Goal: Transaction & Acquisition: Purchase product/service

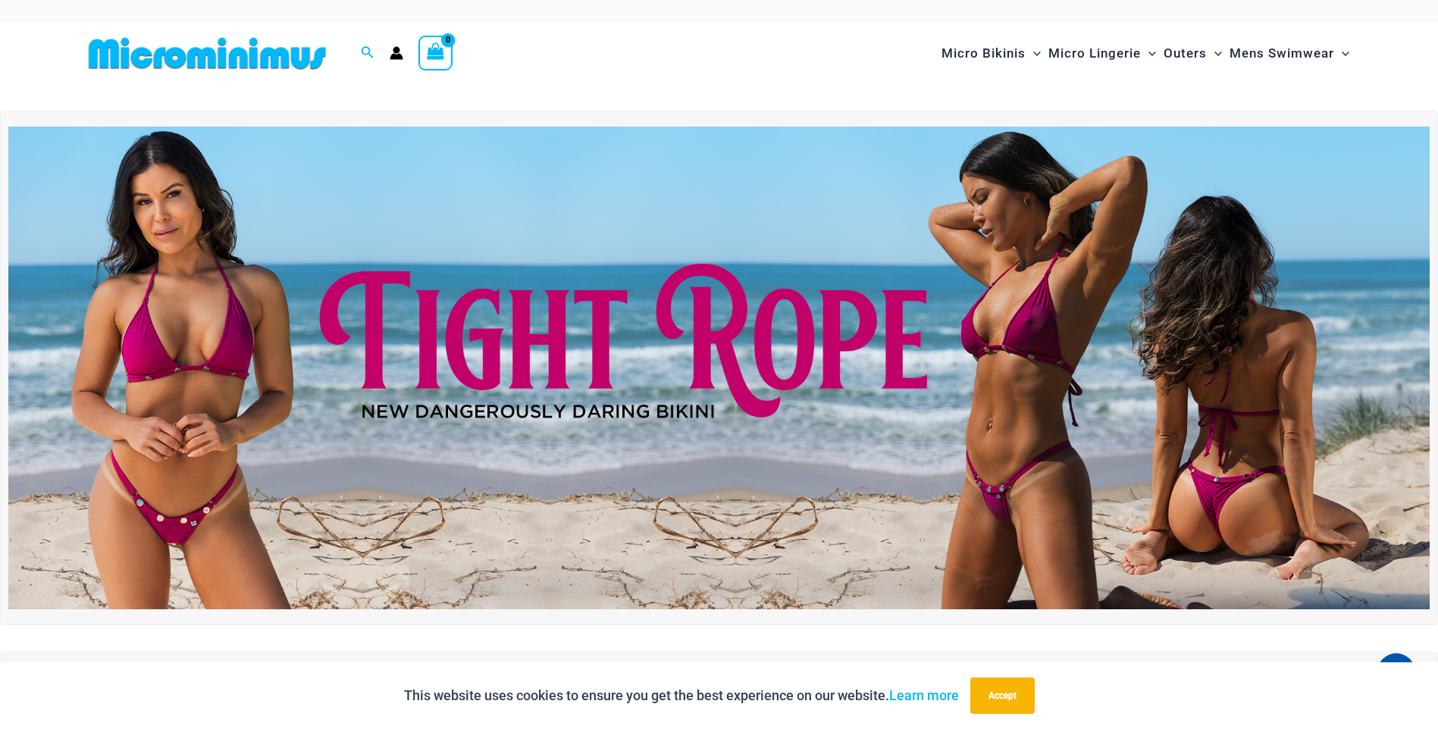
click at [719, 315] on img at bounding box center [718, 368] width 1421 height 483
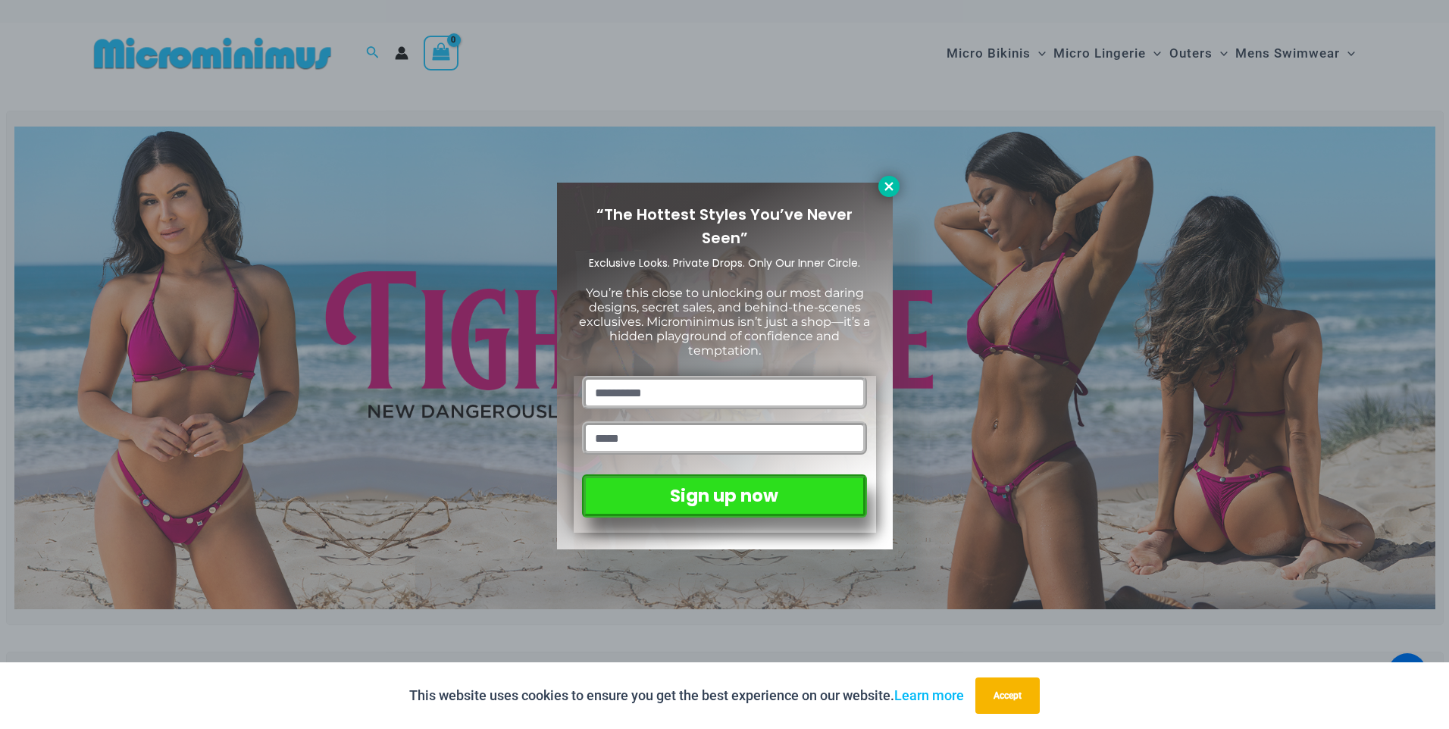
click at [898, 183] on div "“The Hottest Styles You’ve Never Seen” Exclusive Looks. Private Drops. Only Our…" at bounding box center [724, 364] width 1449 height 729
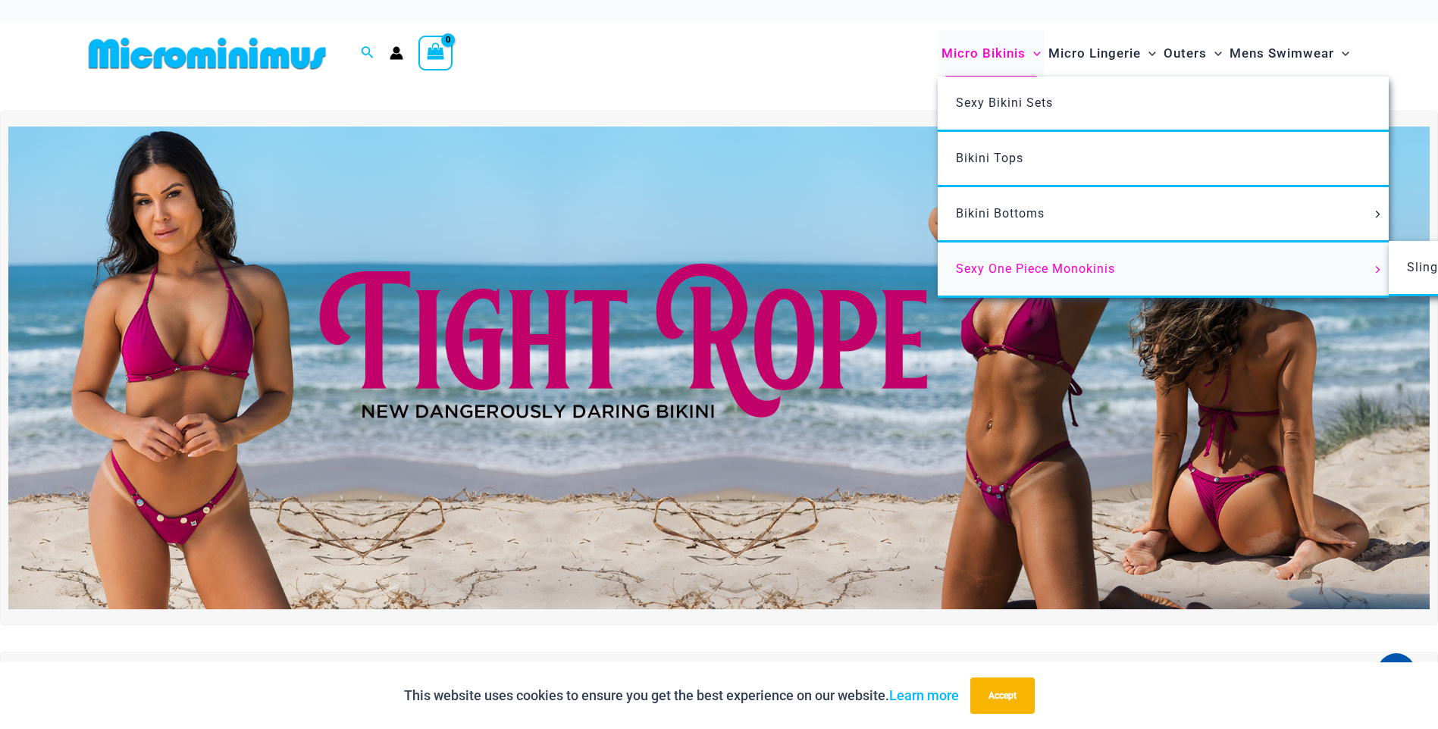
click at [1044, 262] on span "Sexy One Piece Monokinis" at bounding box center [1035, 269] width 159 height 14
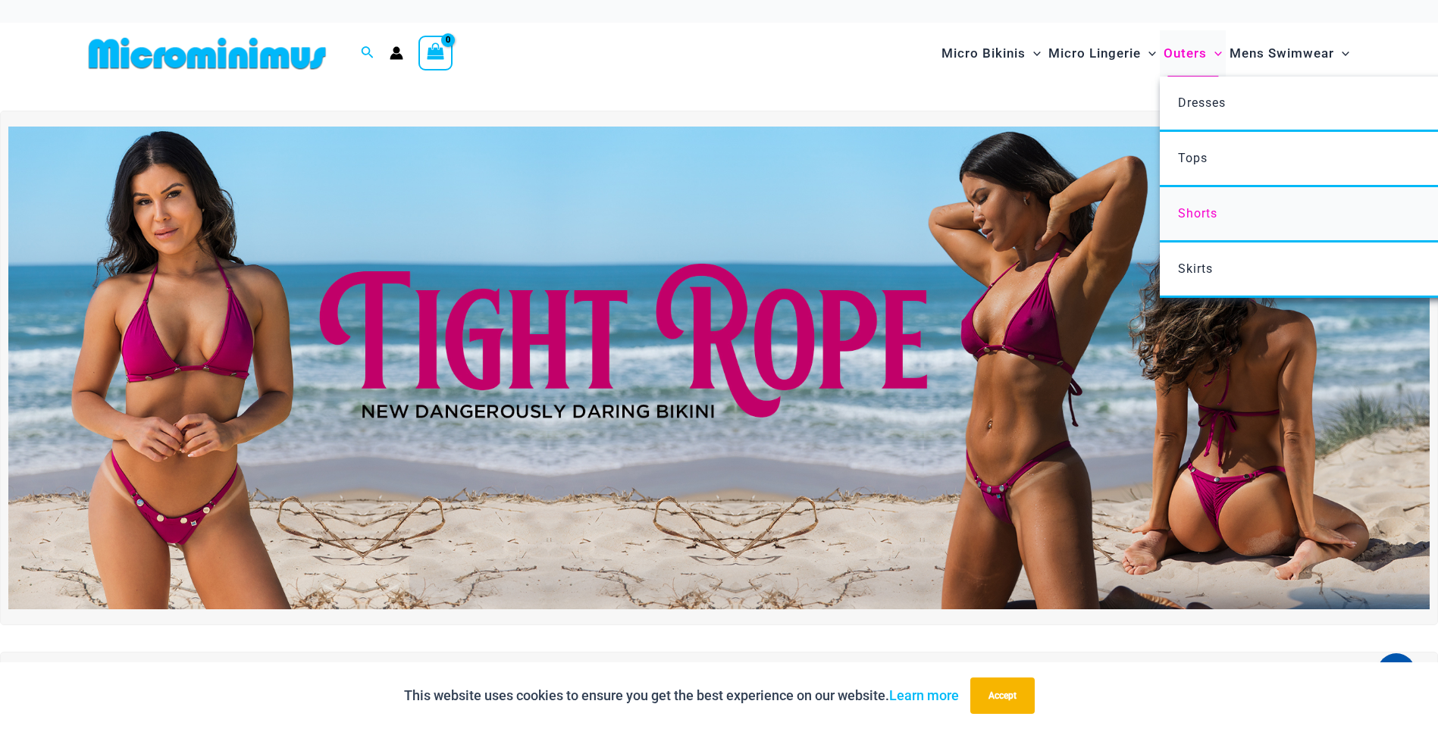
click at [1202, 214] on span "Shorts" at bounding box center [1197, 213] width 39 height 14
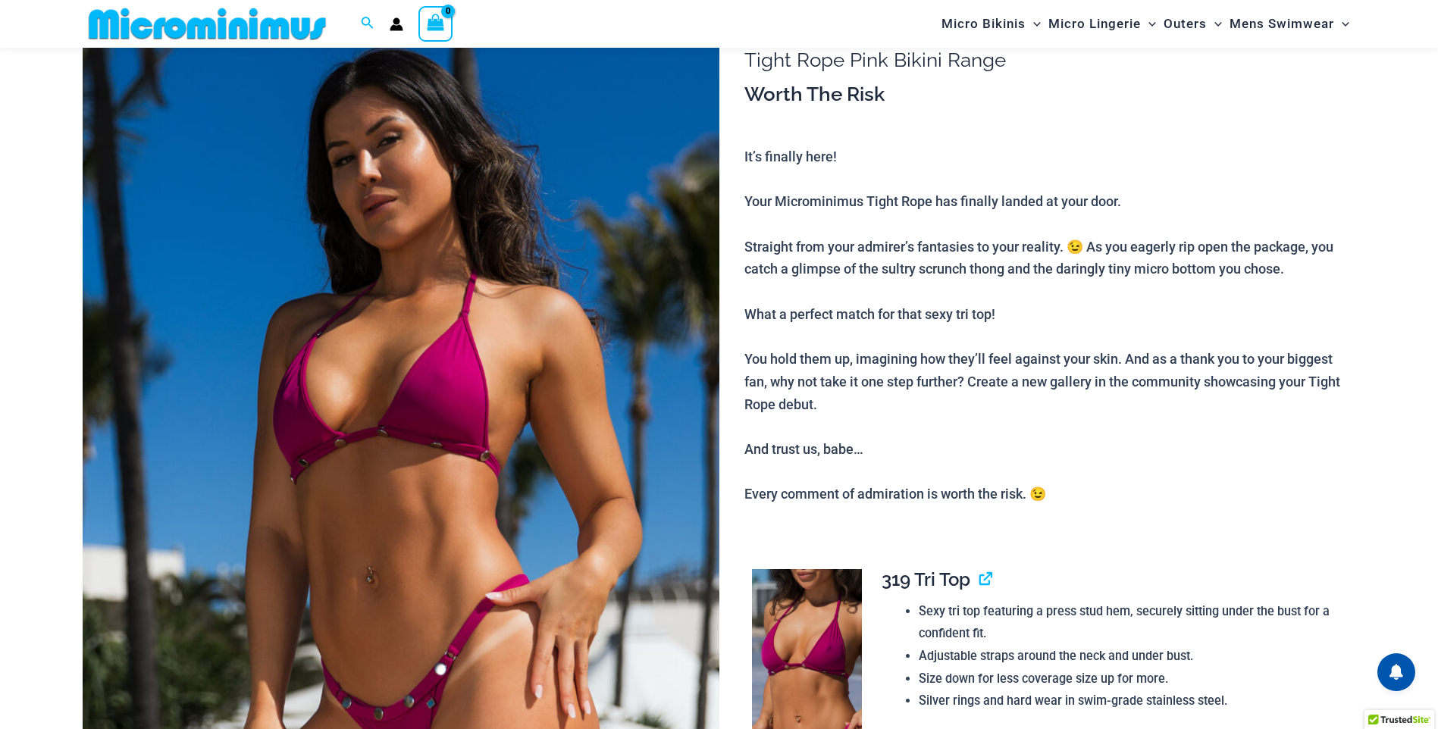
scroll to position [144, 0]
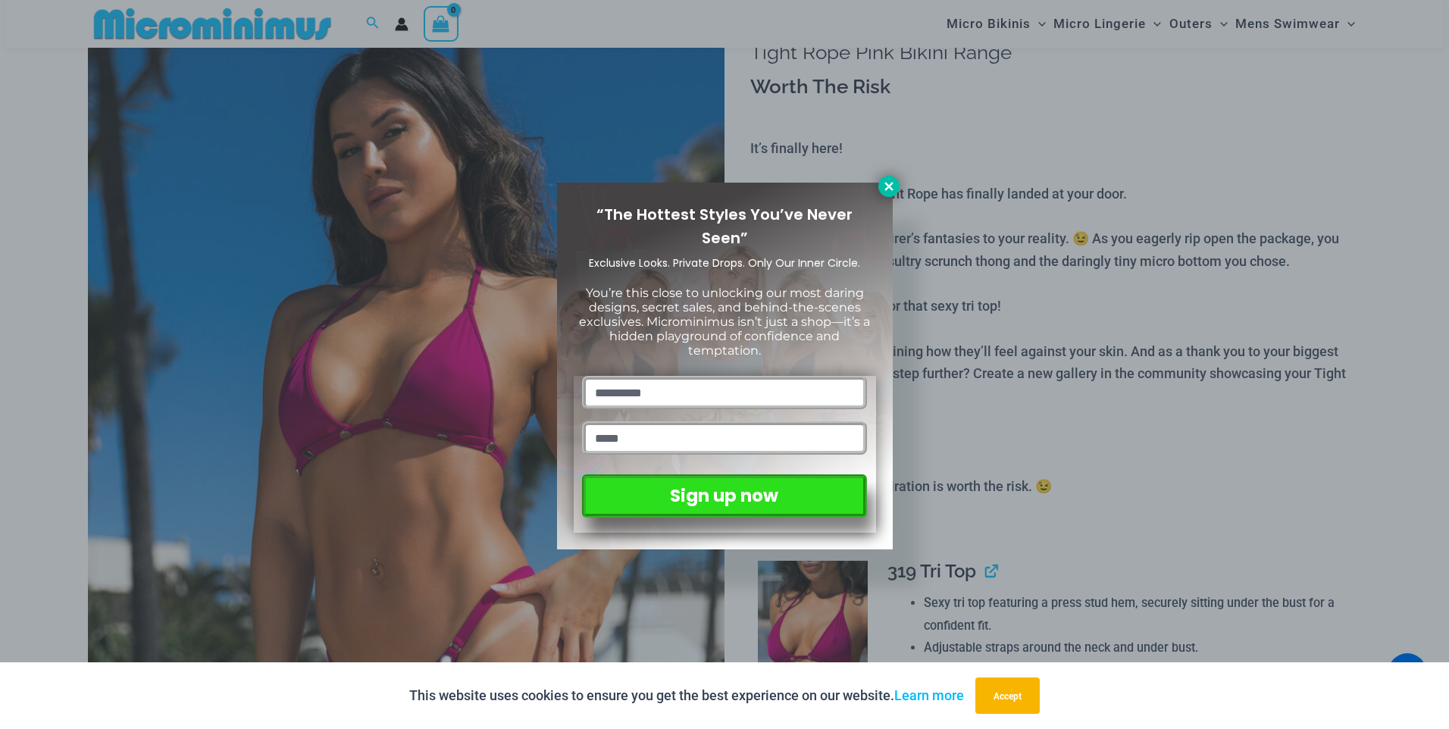
click at [894, 183] on icon at bounding box center [889, 187] width 14 height 14
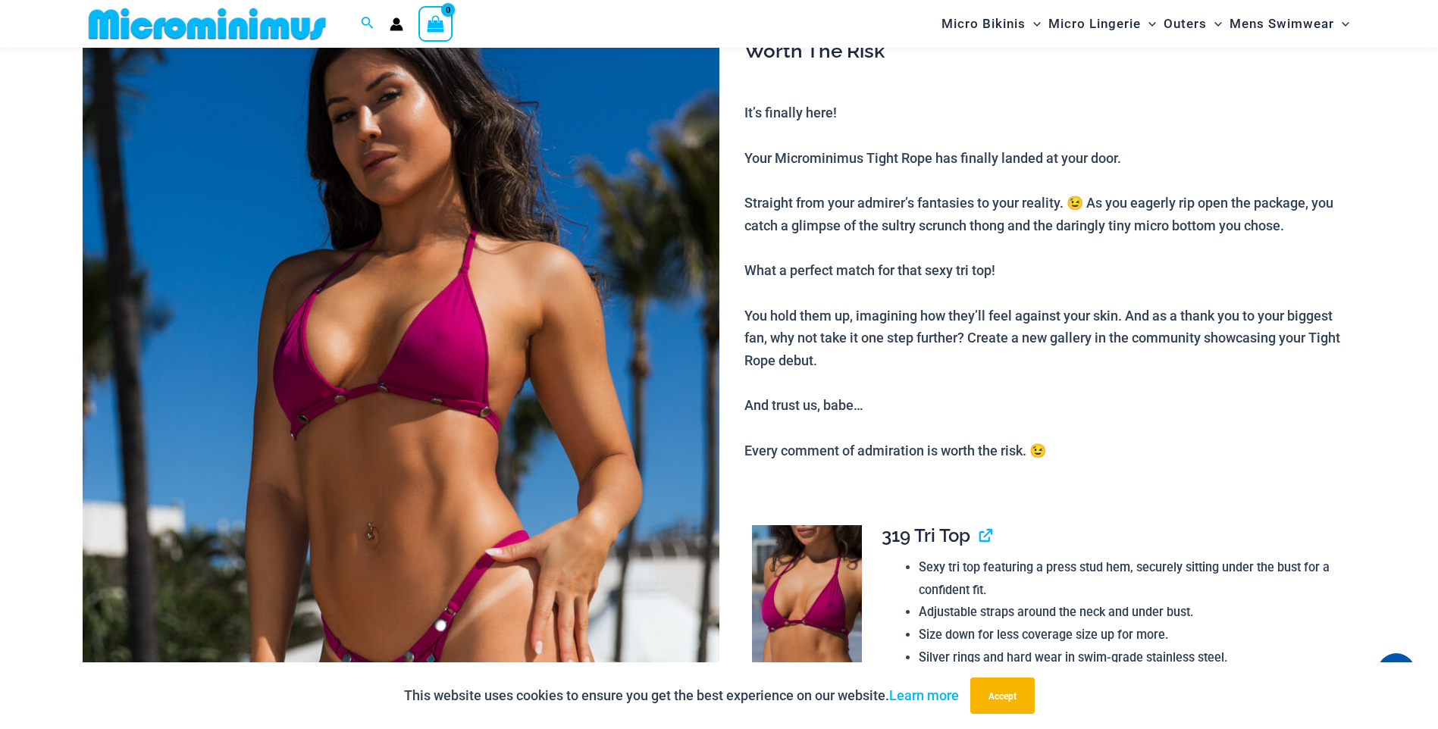
scroll to position [0, 0]
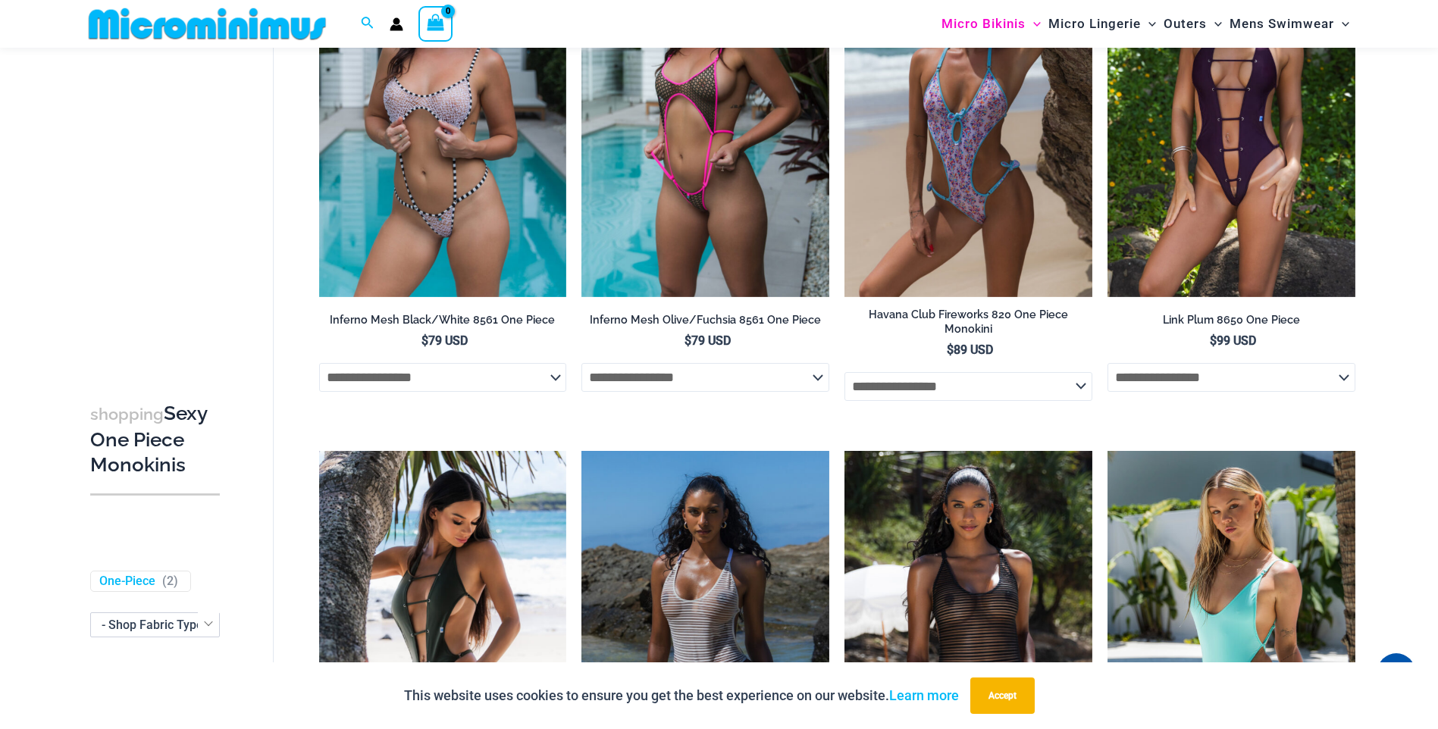
scroll to position [1276, 0]
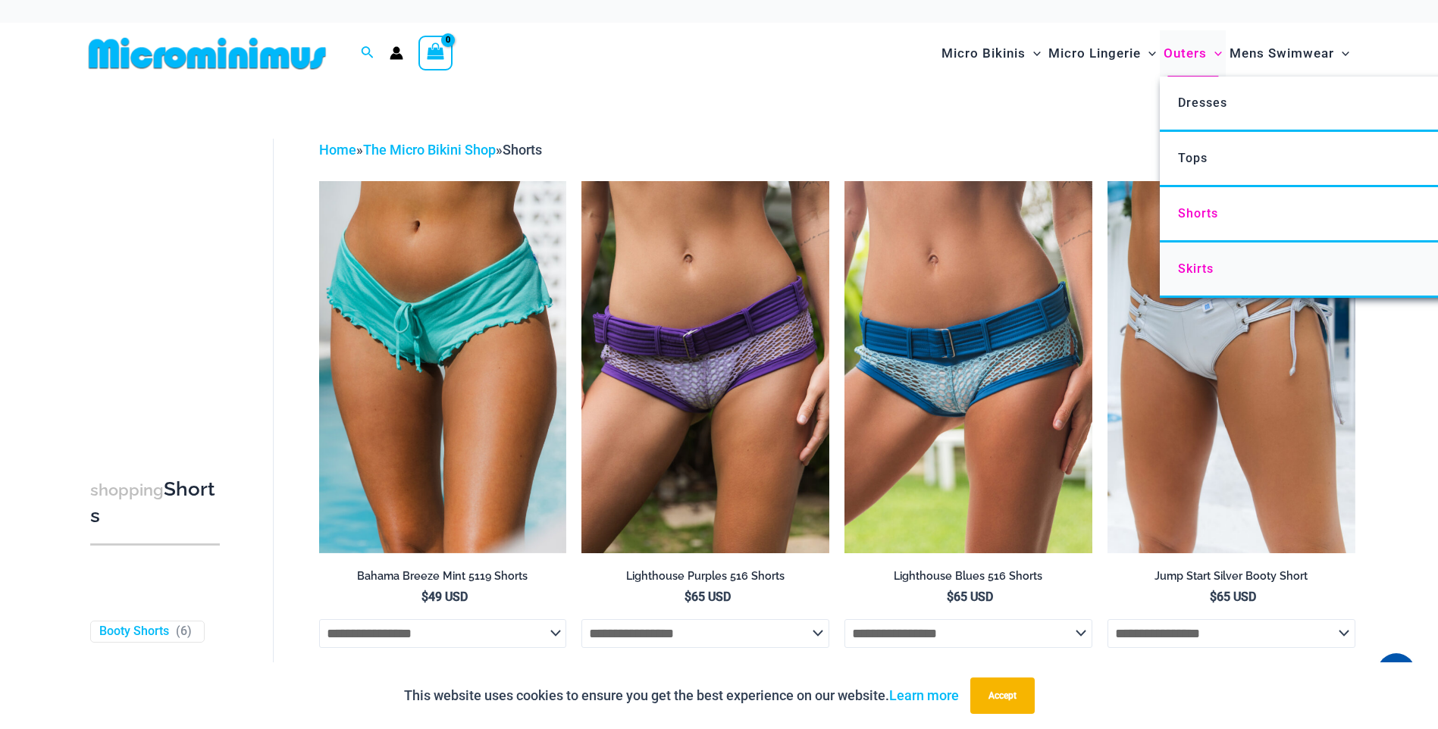
click at [1196, 268] on span "Skirts" at bounding box center [1196, 269] width 36 height 14
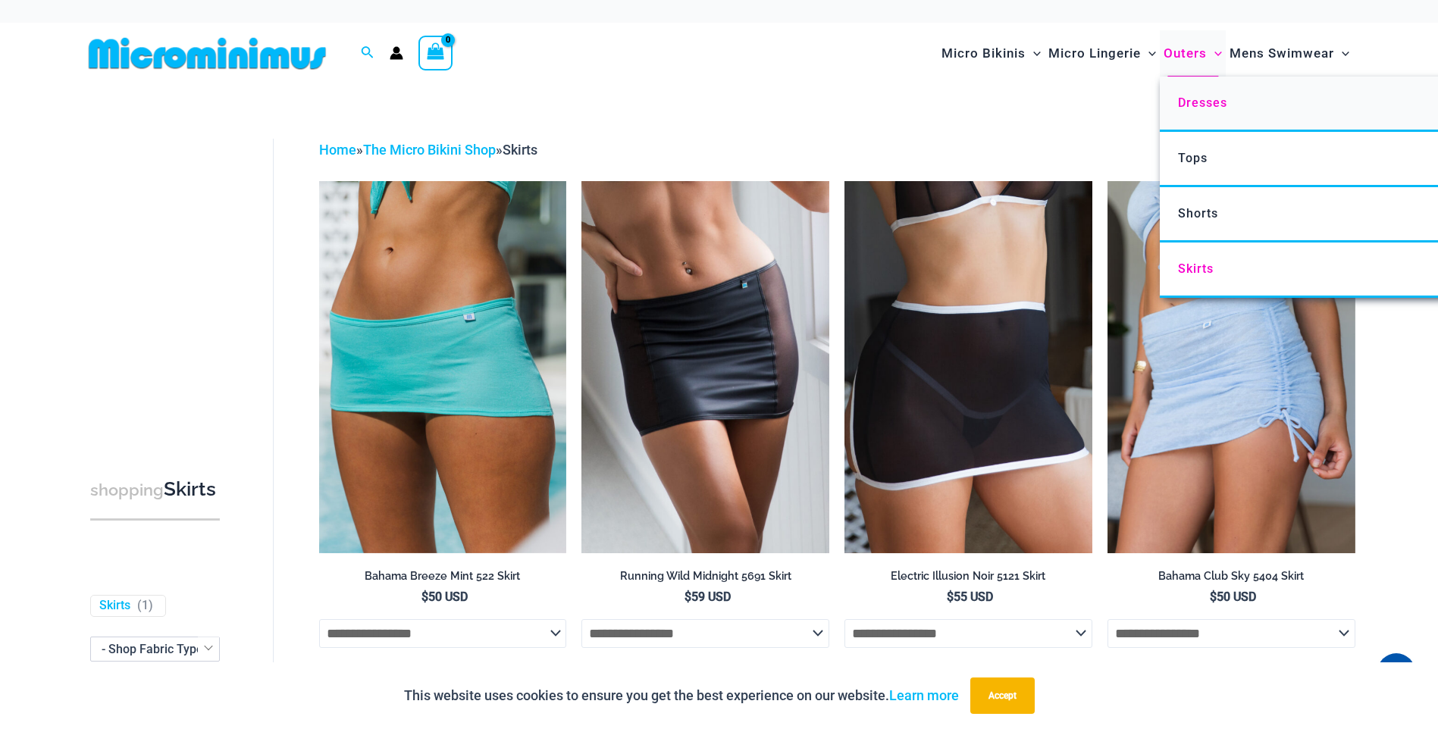
click at [1202, 108] on span "Dresses" at bounding box center [1202, 103] width 49 height 14
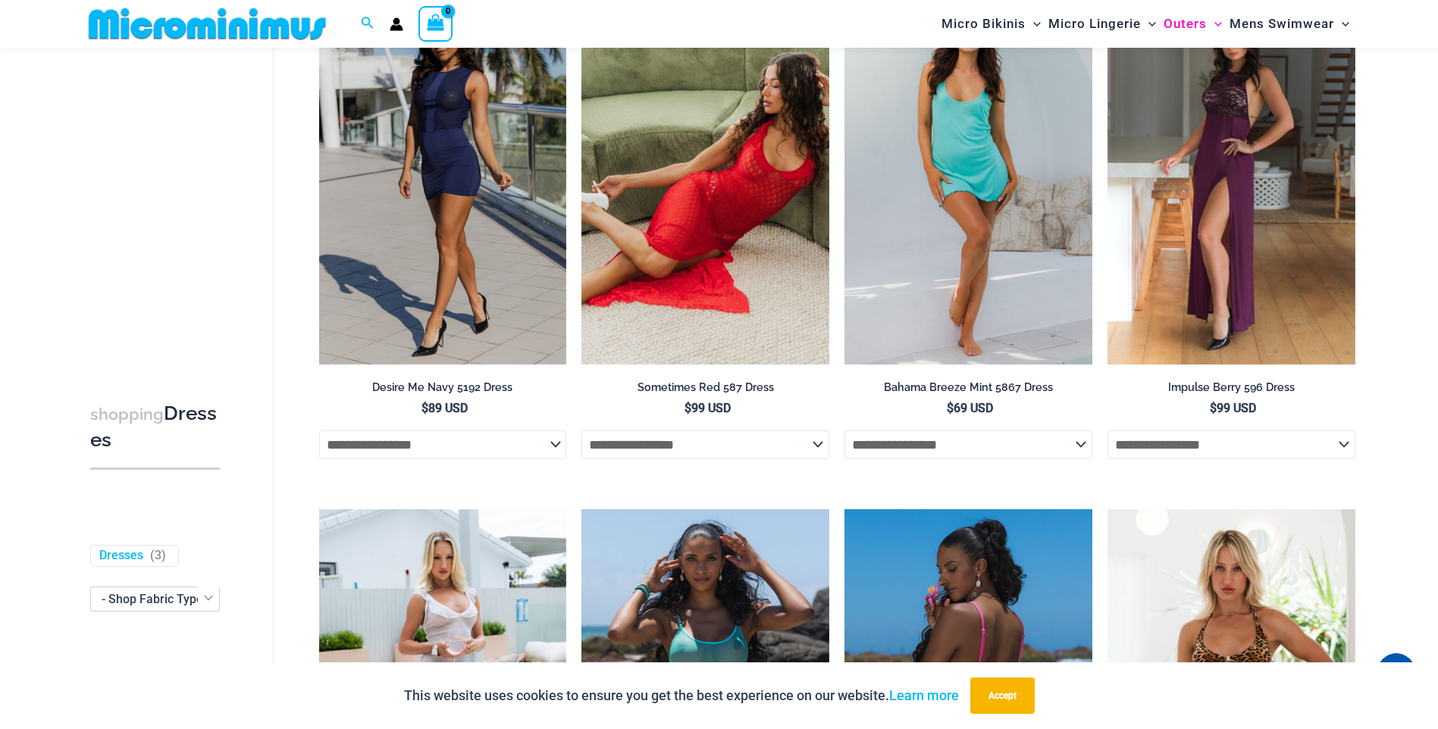
scroll to position [133, 0]
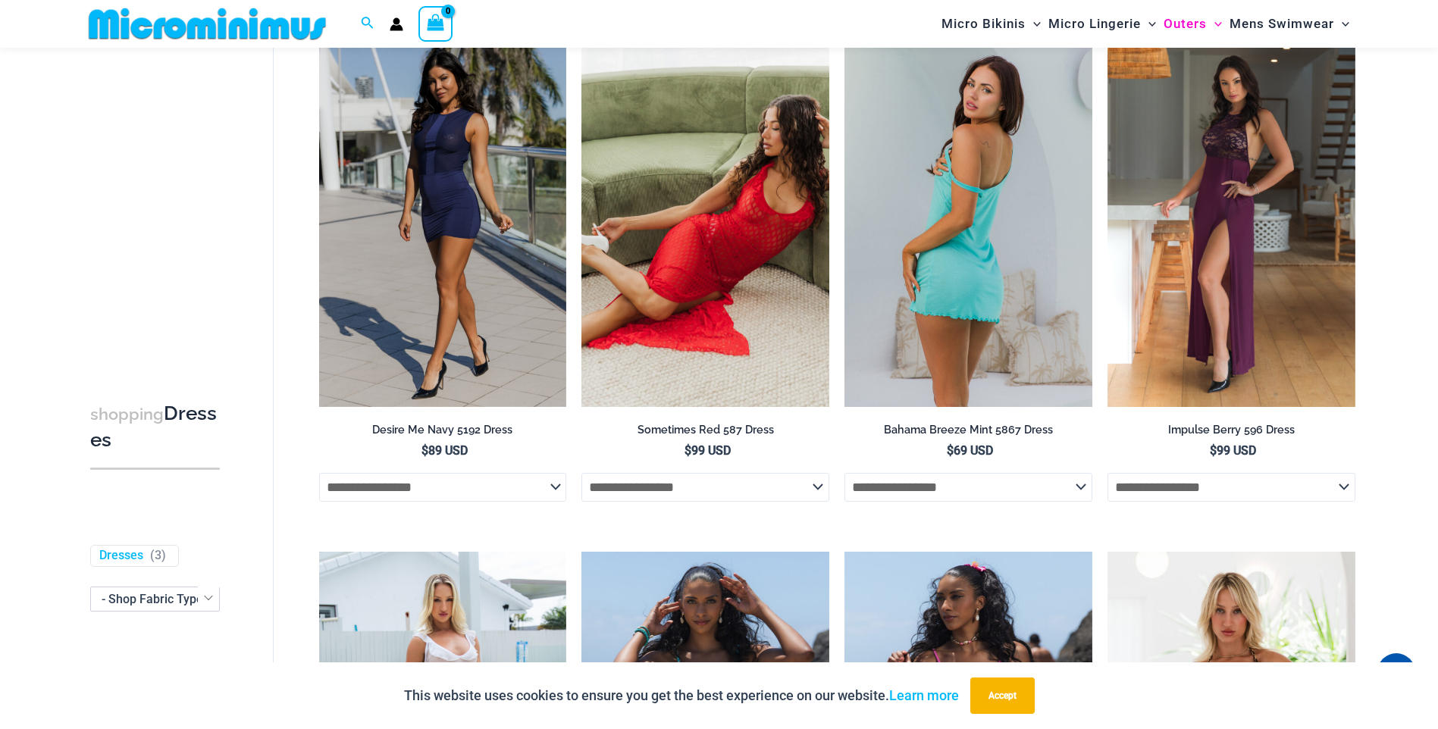
click at [1040, 275] on img at bounding box center [968, 220] width 248 height 371
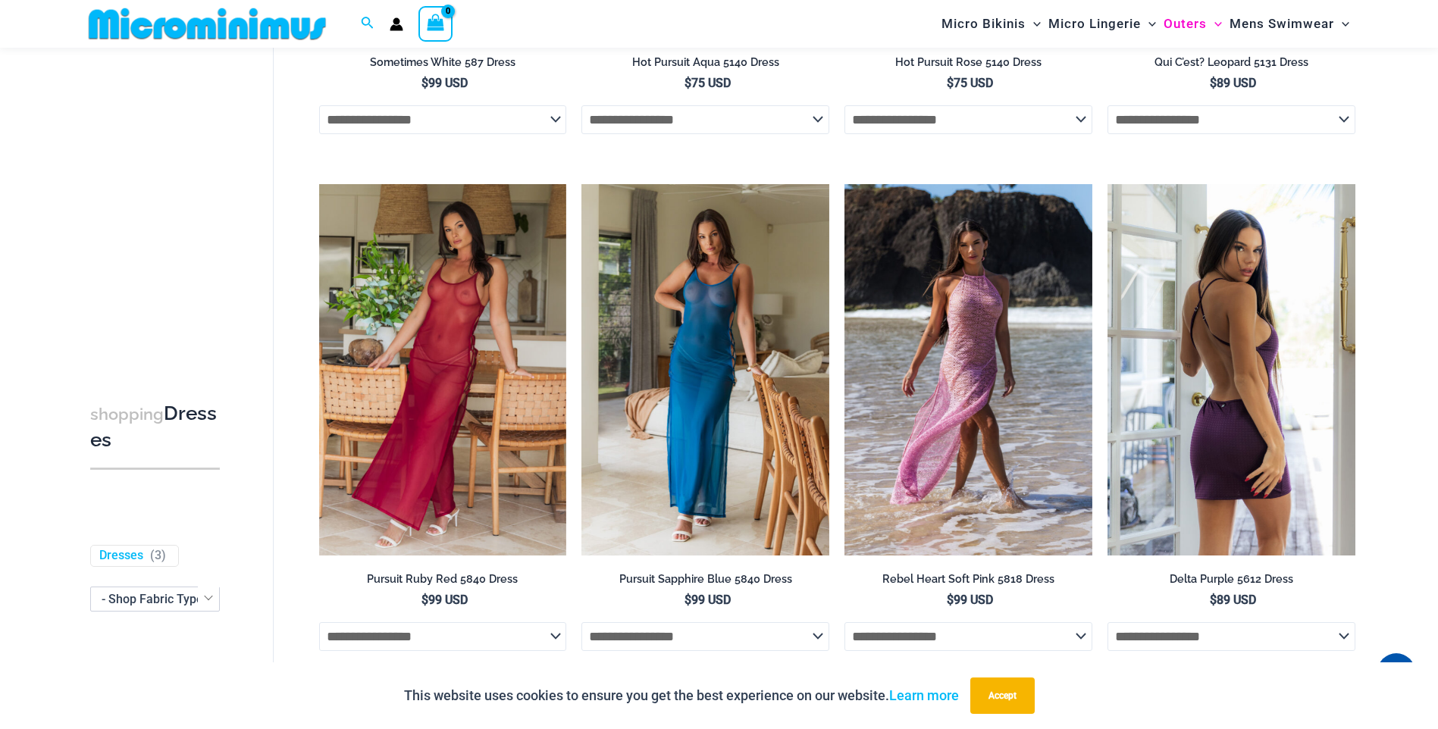
scroll to position [1194, 0]
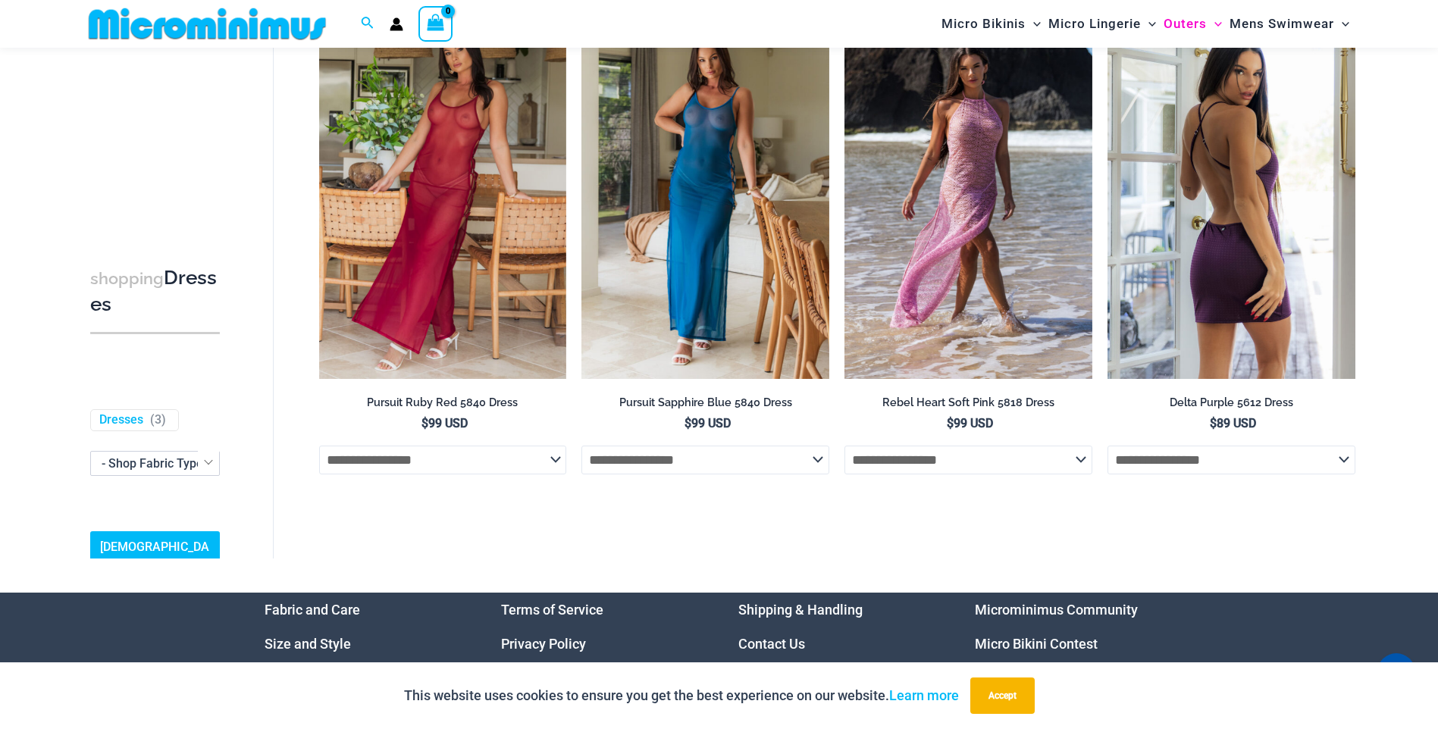
click at [1217, 277] on img at bounding box center [1231, 193] width 248 height 371
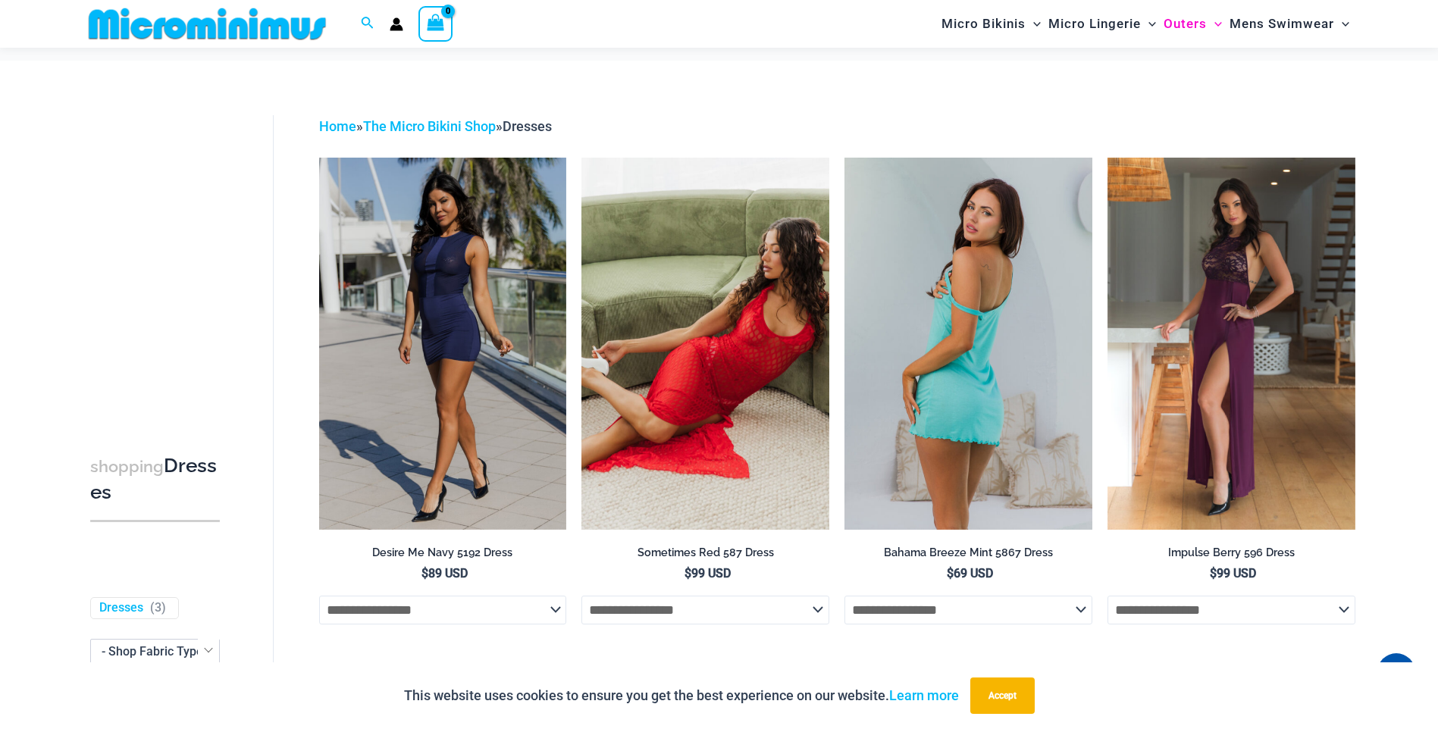
scroll to position [0, 0]
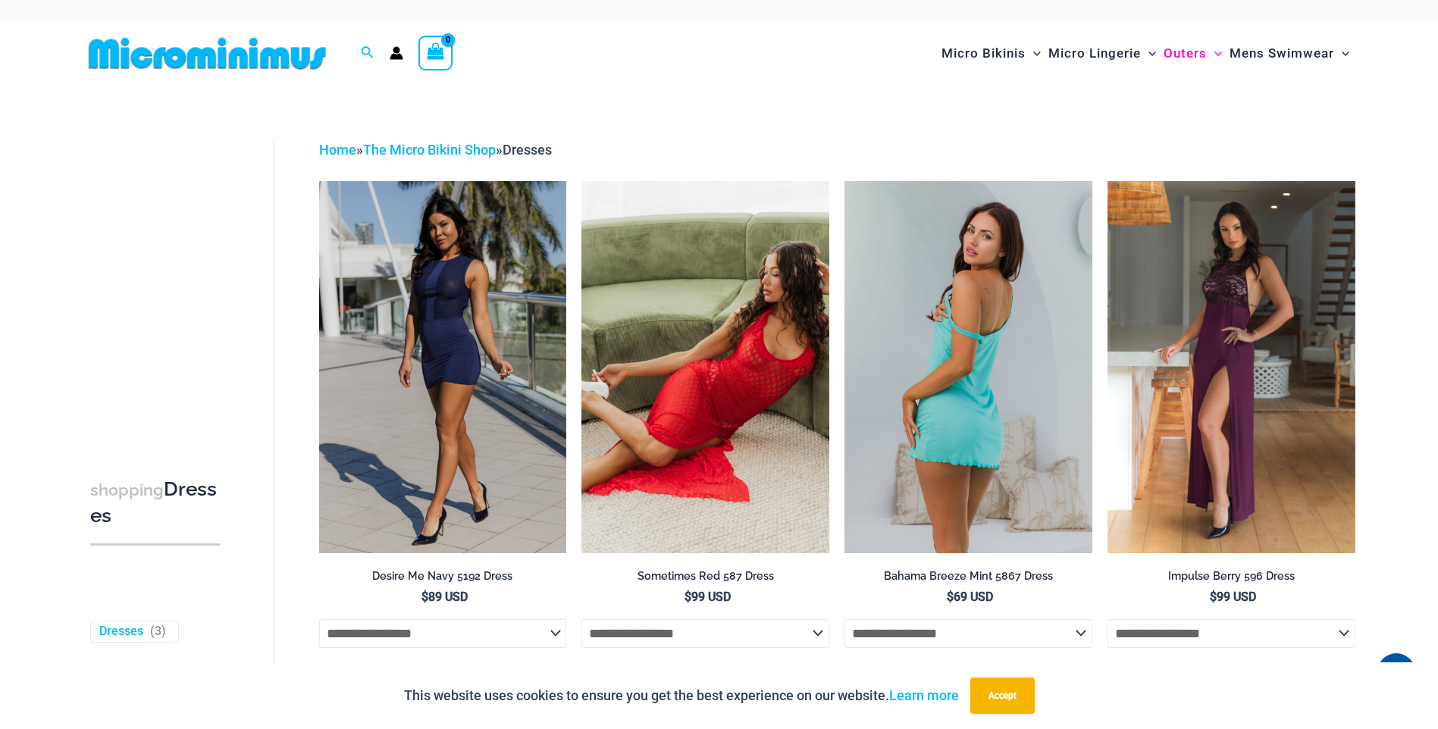
click at [1026, 324] on img at bounding box center [968, 366] width 248 height 371
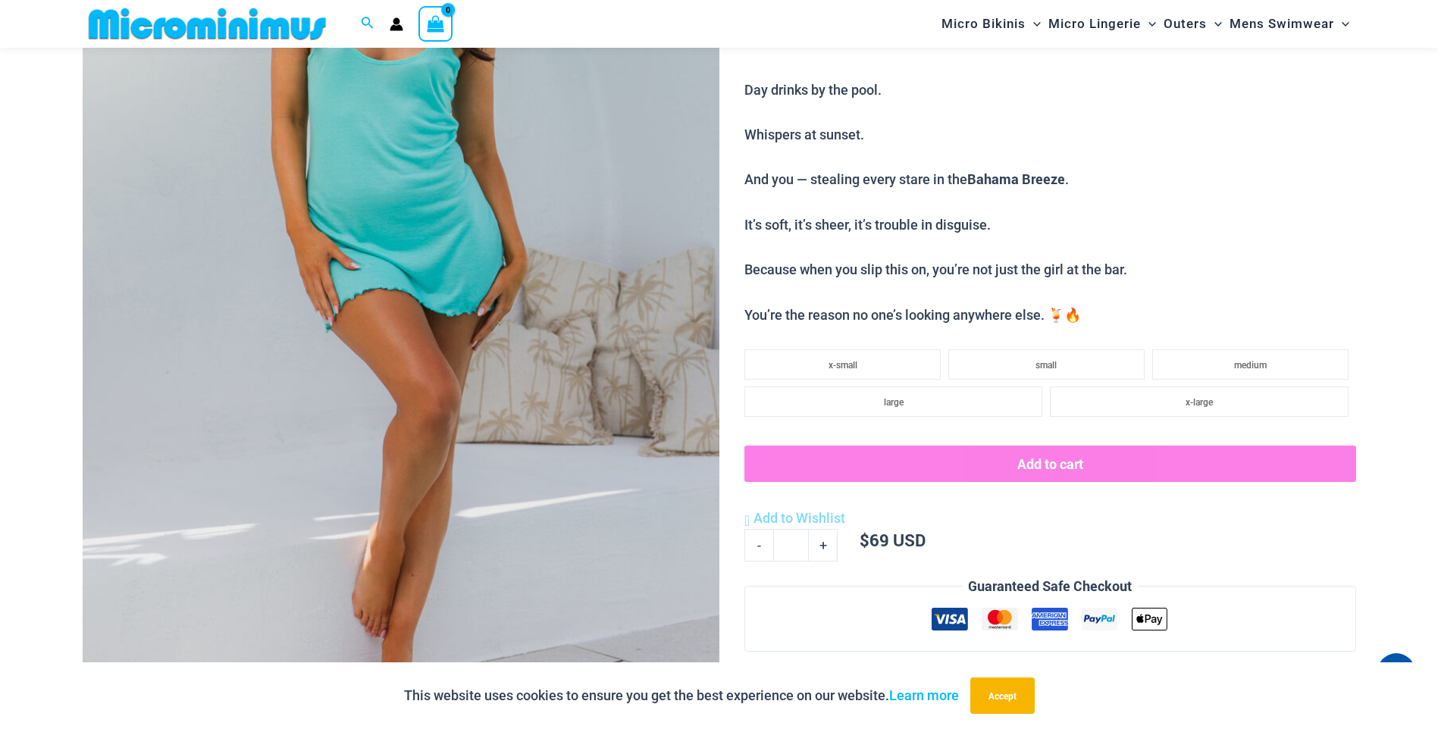
scroll to position [368, 0]
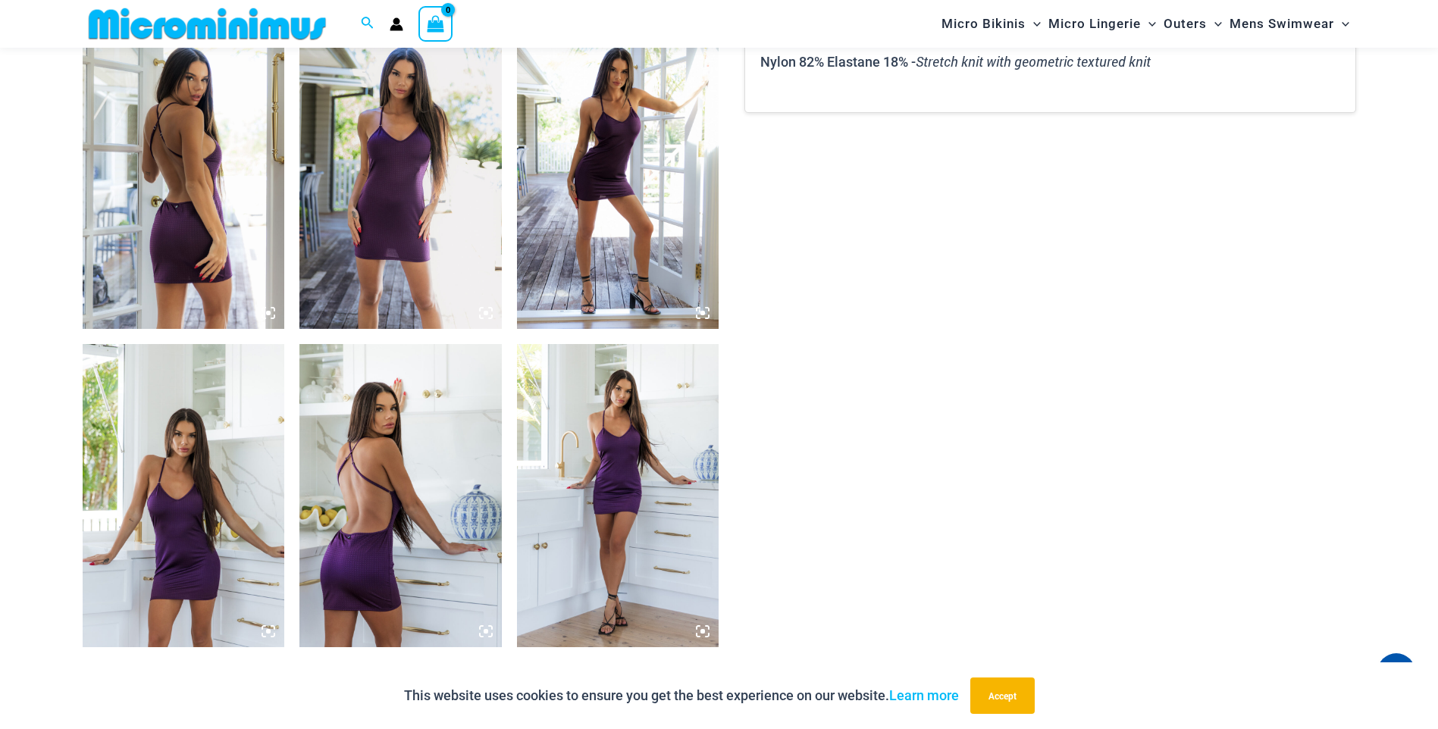
scroll to position [1127, 0]
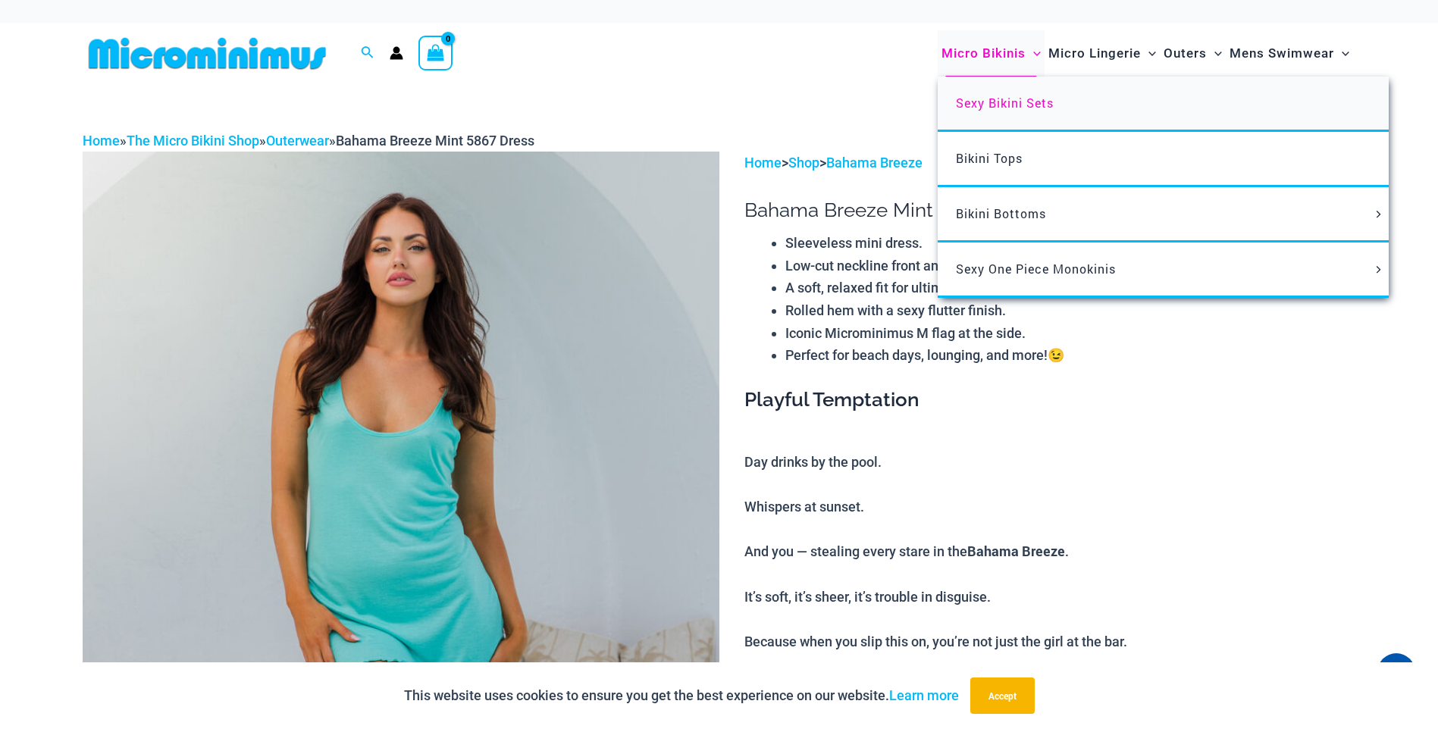
click at [1020, 107] on span "Sexy Bikini Sets" at bounding box center [1005, 103] width 98 height 16
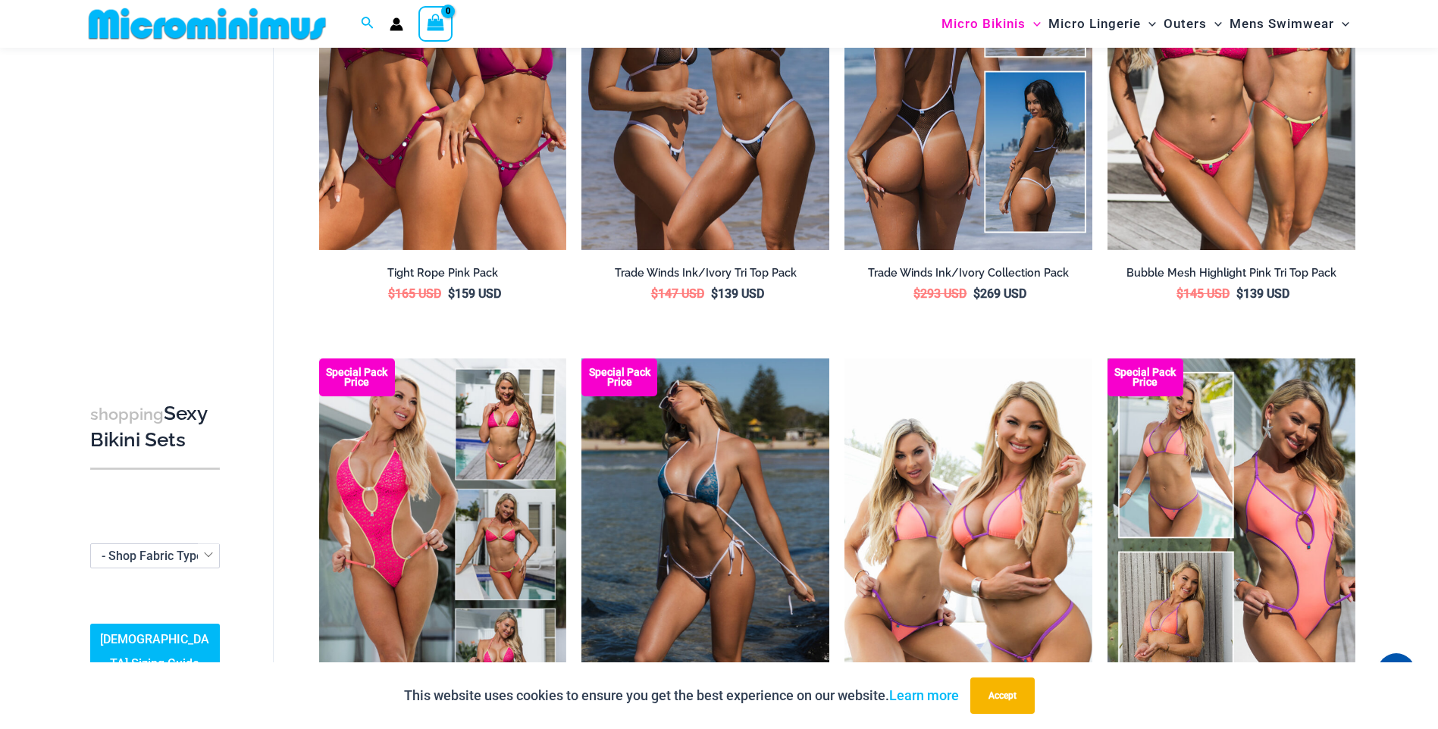
scroll to position [214, 0]
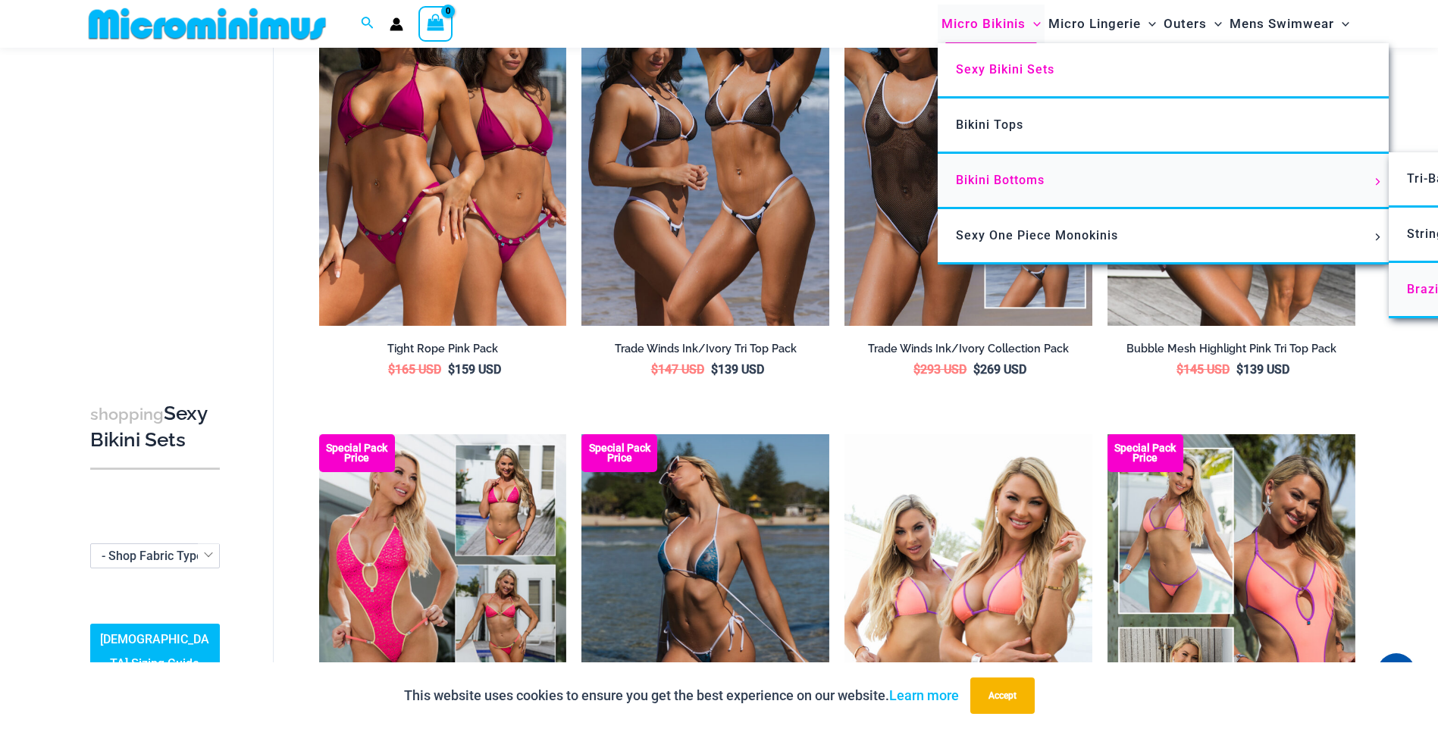
click at [1418, 284] on span "Brazilian Cheekys" at bounding box center [1462, 289] width 110 height 14
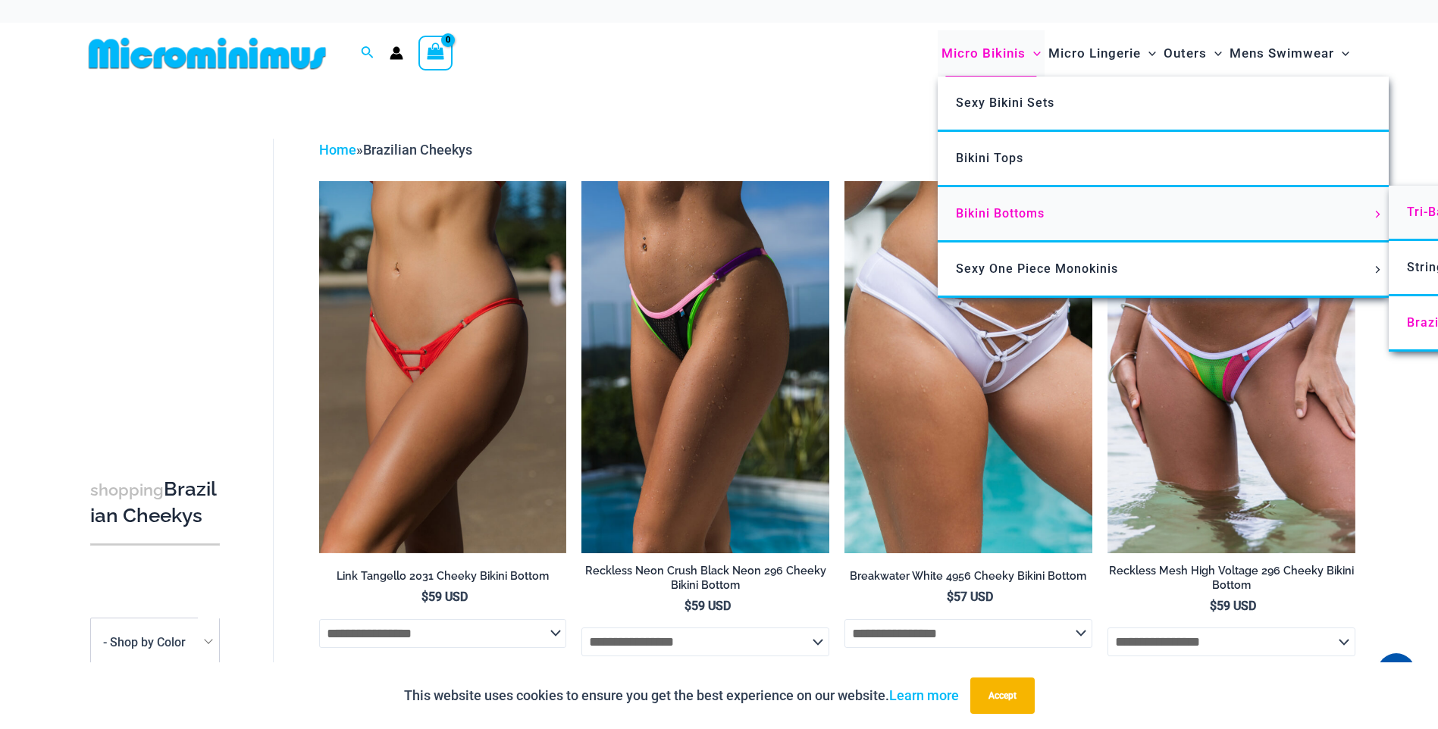
click at [1414, 213] on span "Tri-Back Thongs" at bounding box center [1457, 212] width 100 height 14
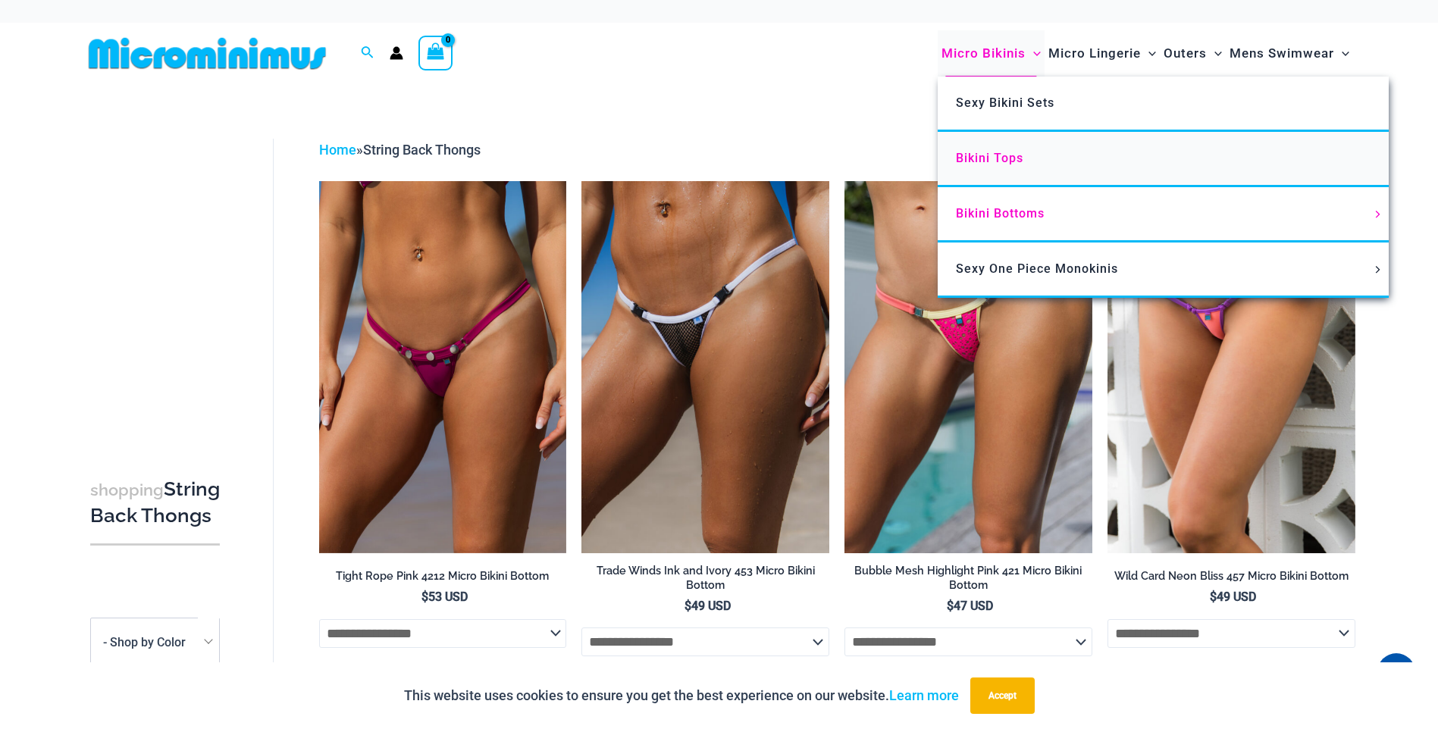
click at [1007, 156] on span "Bikini Tops" at bounding box center [989, 158] width 67 height 14
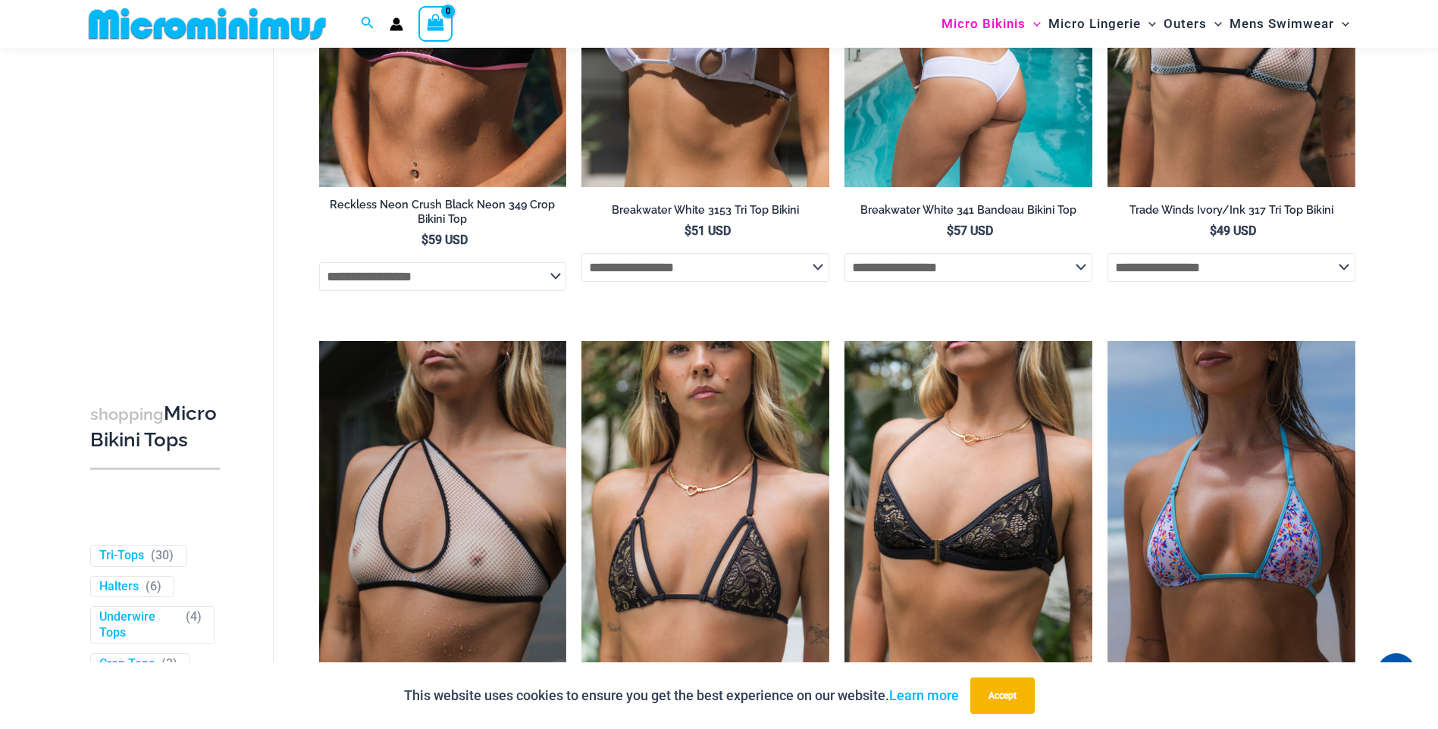
scroll to position [2336, 0]
click at [963, 277] on select "**********" at bounding box center [968, 268] width 248 height 29
click at [963, 276] on select "**********" at bounding box center [968, 268] width 248 height 29
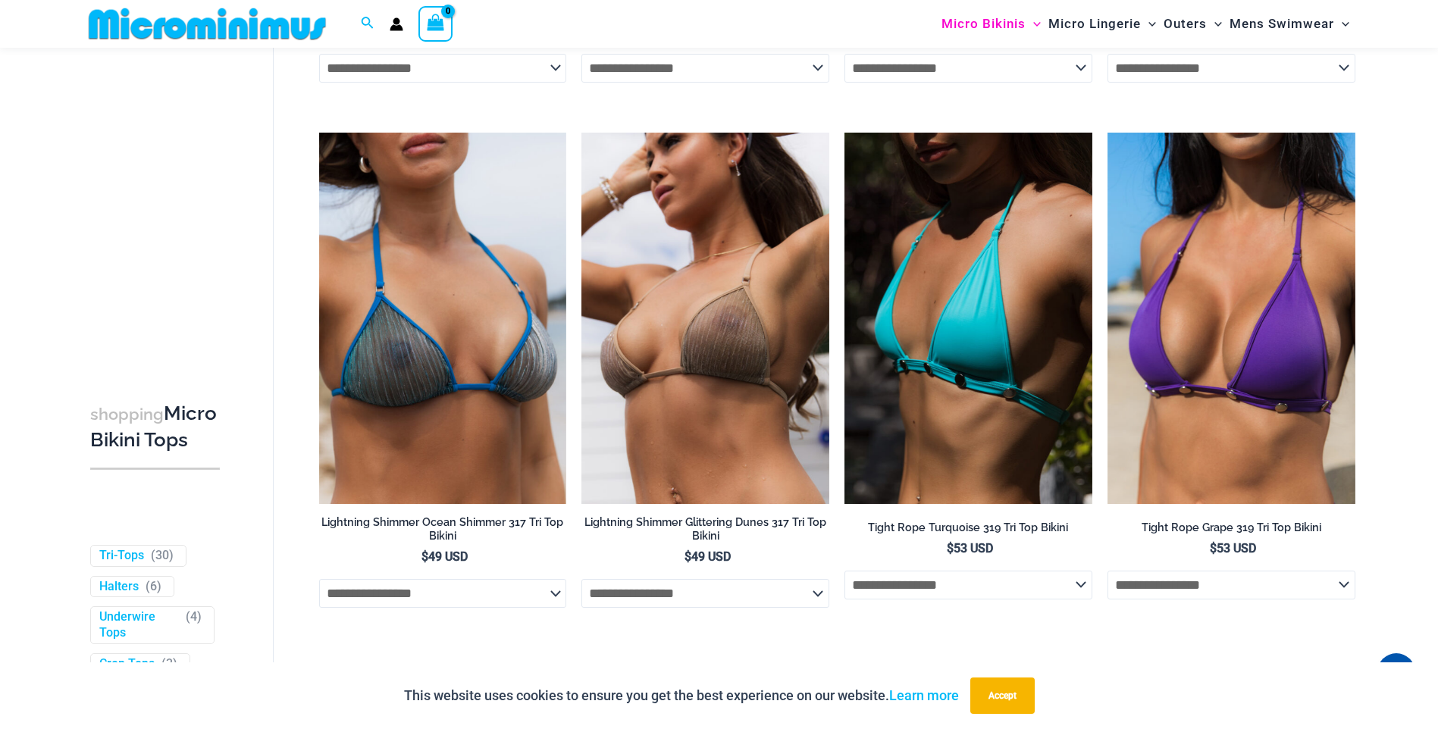
scroll to position [4079, 0]
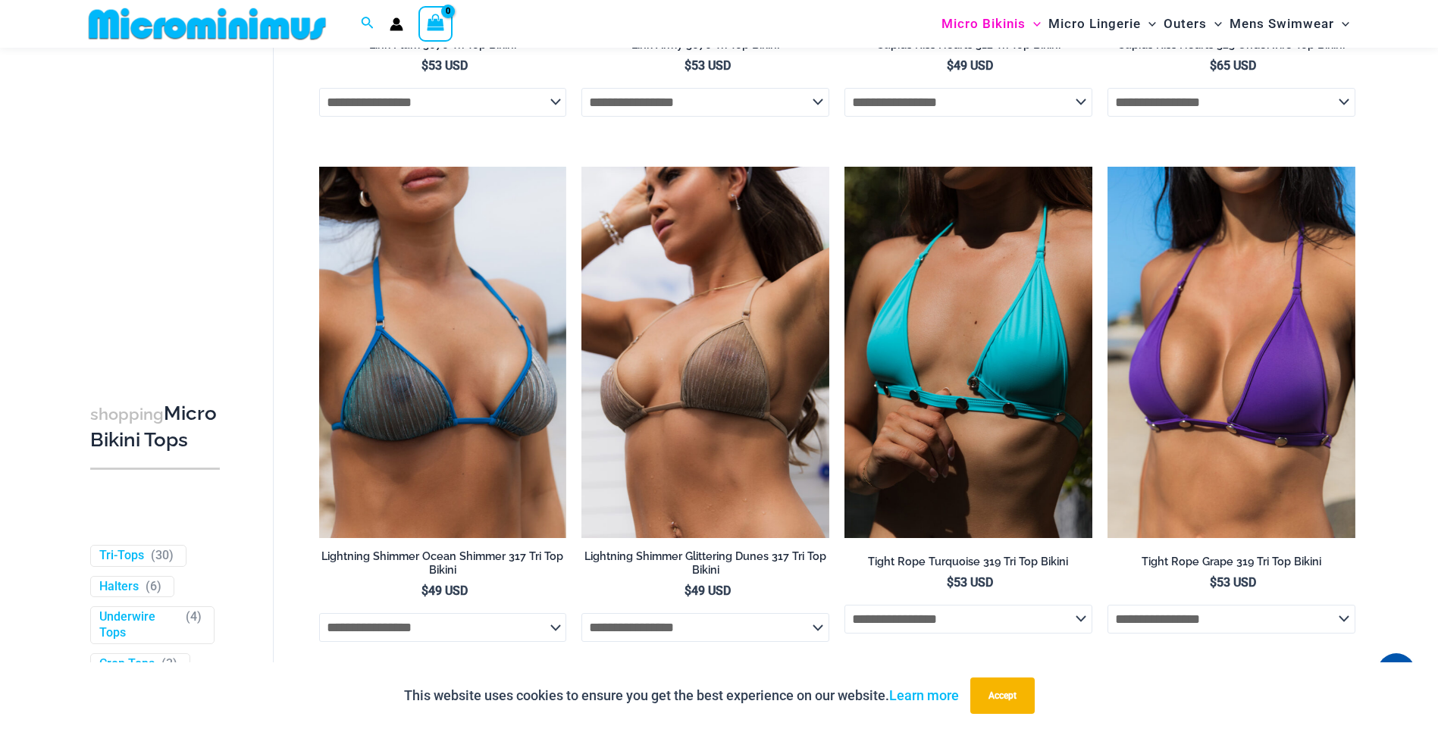
click at [1017, 296] on img at bounding box center [968, 352] width 248 height 371
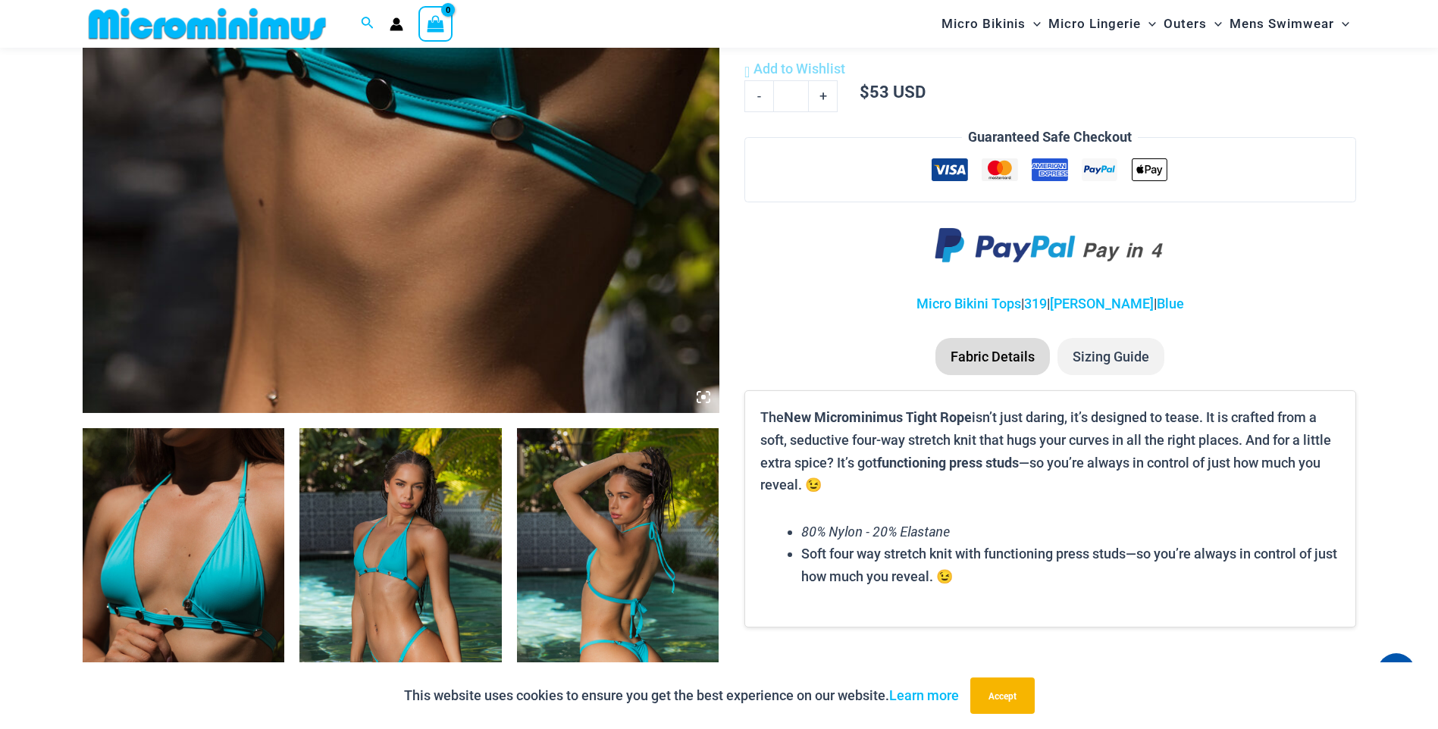
scroll to position [748, 0]
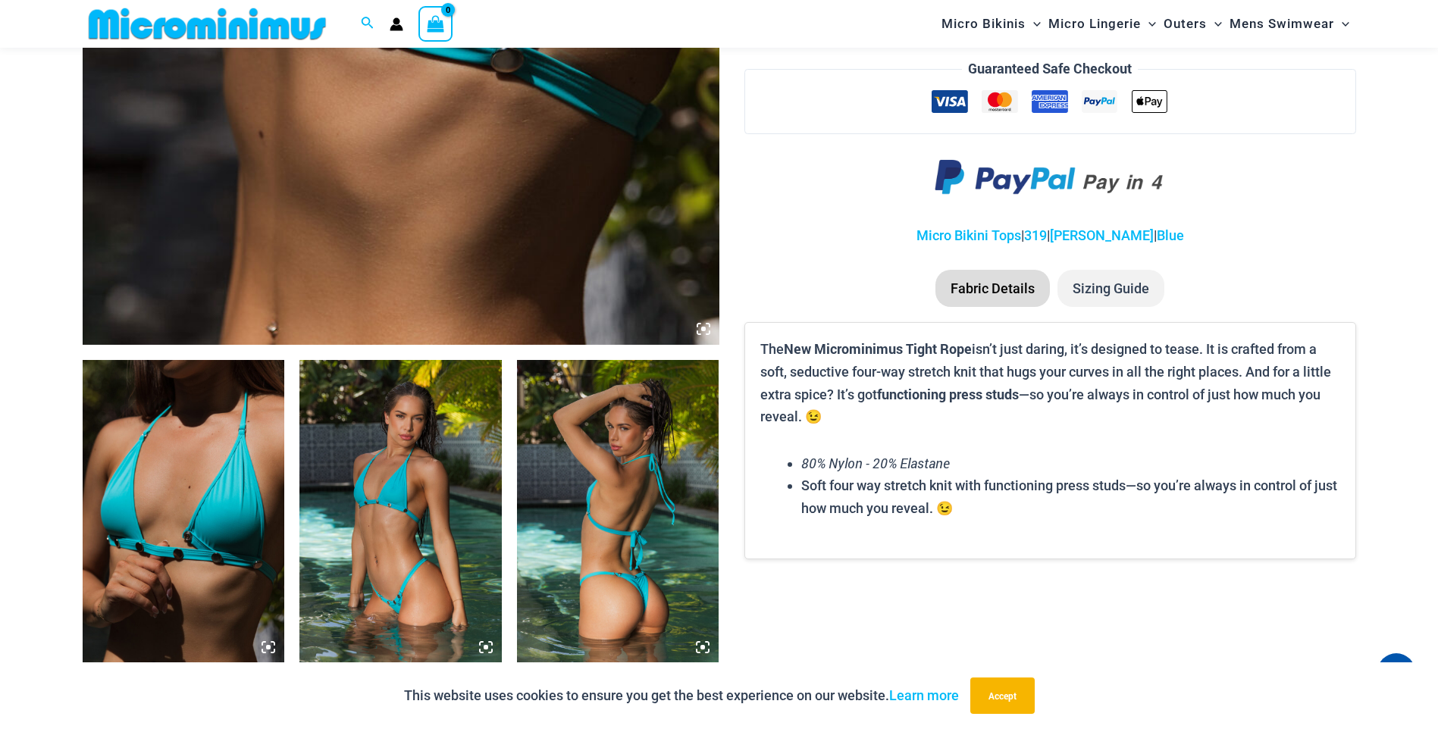
click at [382, 493] on img at bounding box center [400, 511] width 202 height 303
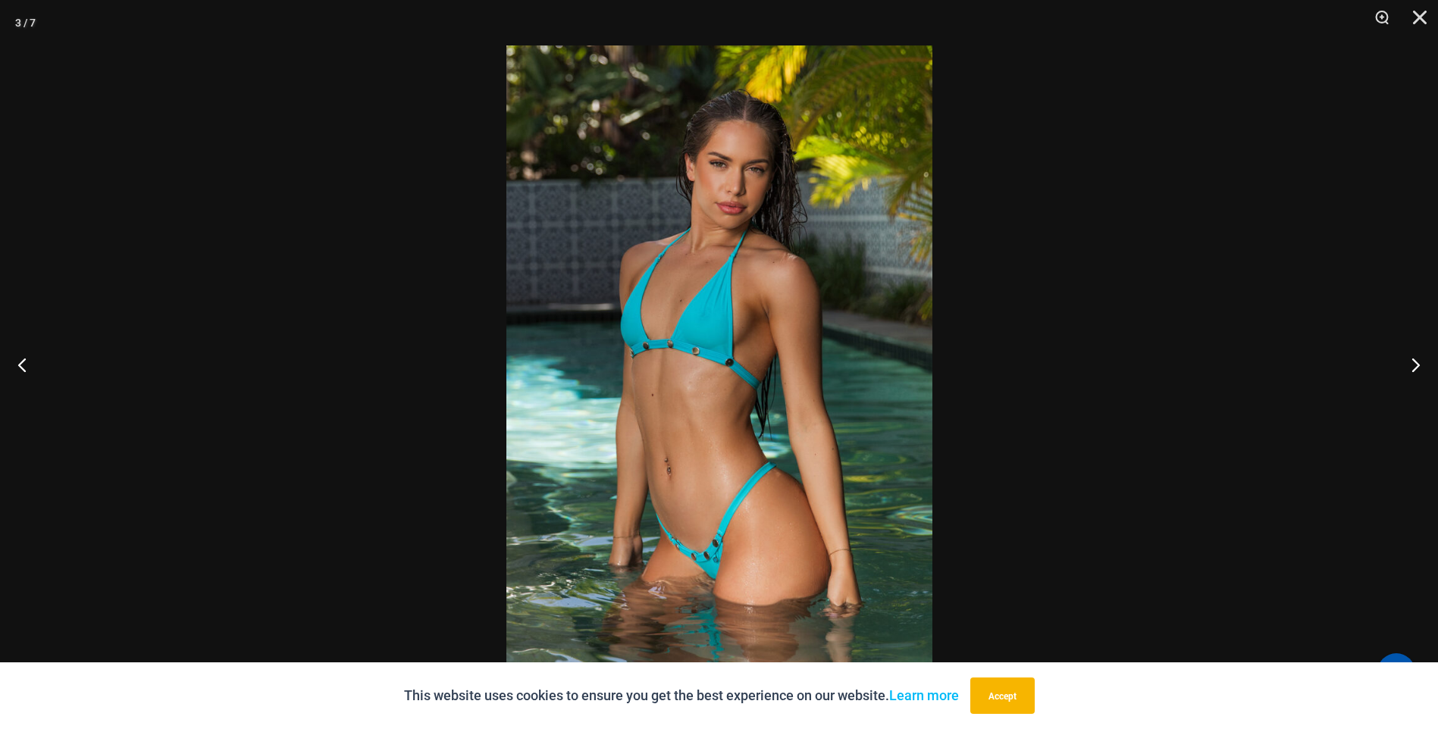
click at [716, 299] on img at bounding box center [719, 364] width 426 height 638
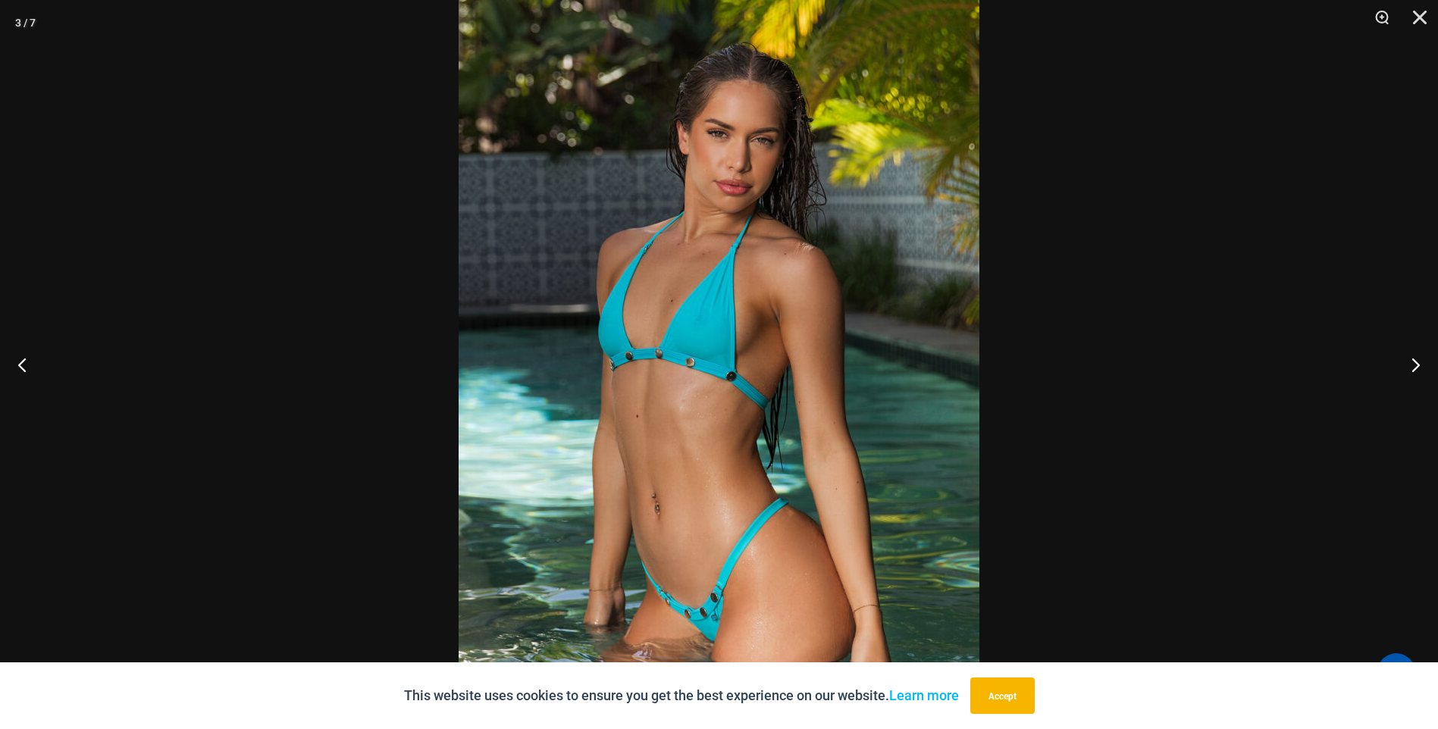
click at [716, 299] on img at bounding box center [719, 379] width 521 height 781
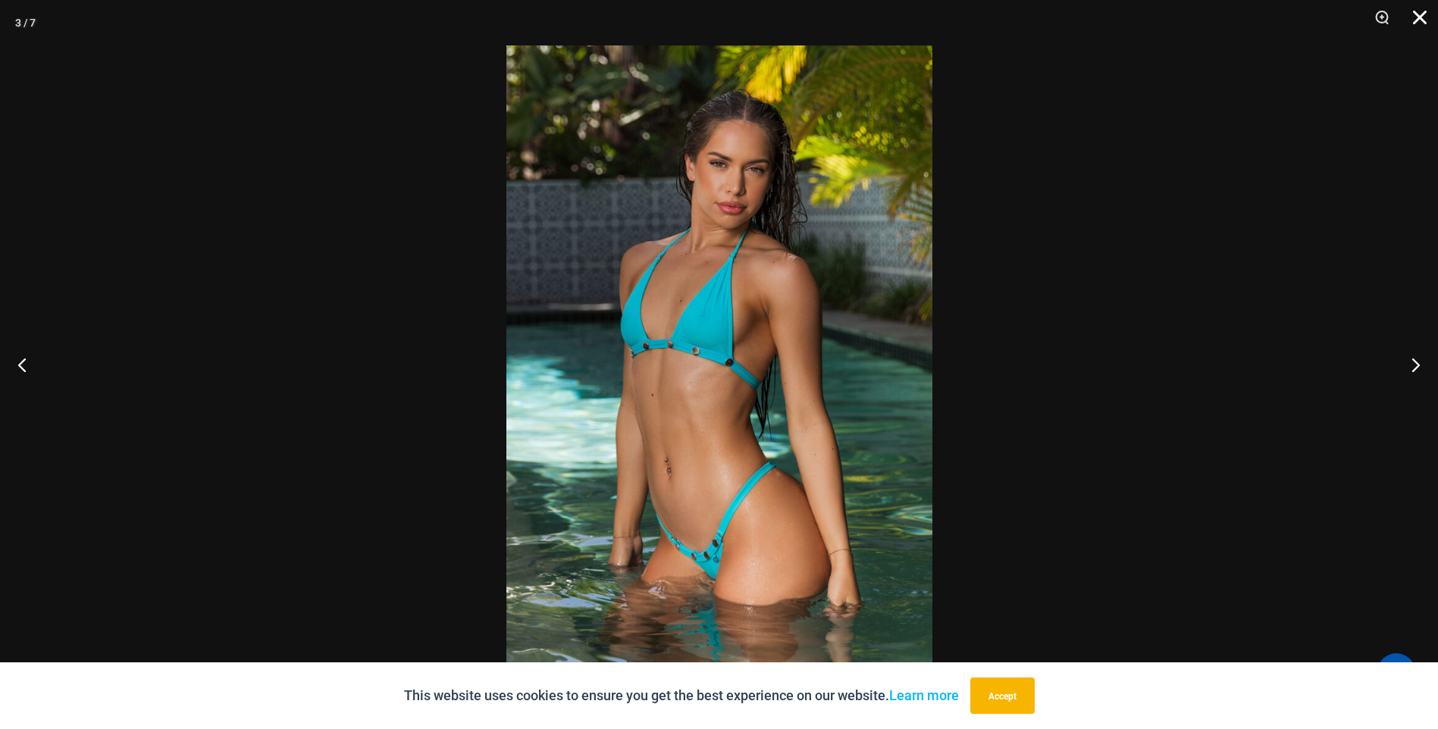
click at [1418, 18] on button "Close" at bounding box center [1414, 22] width 38 height 45
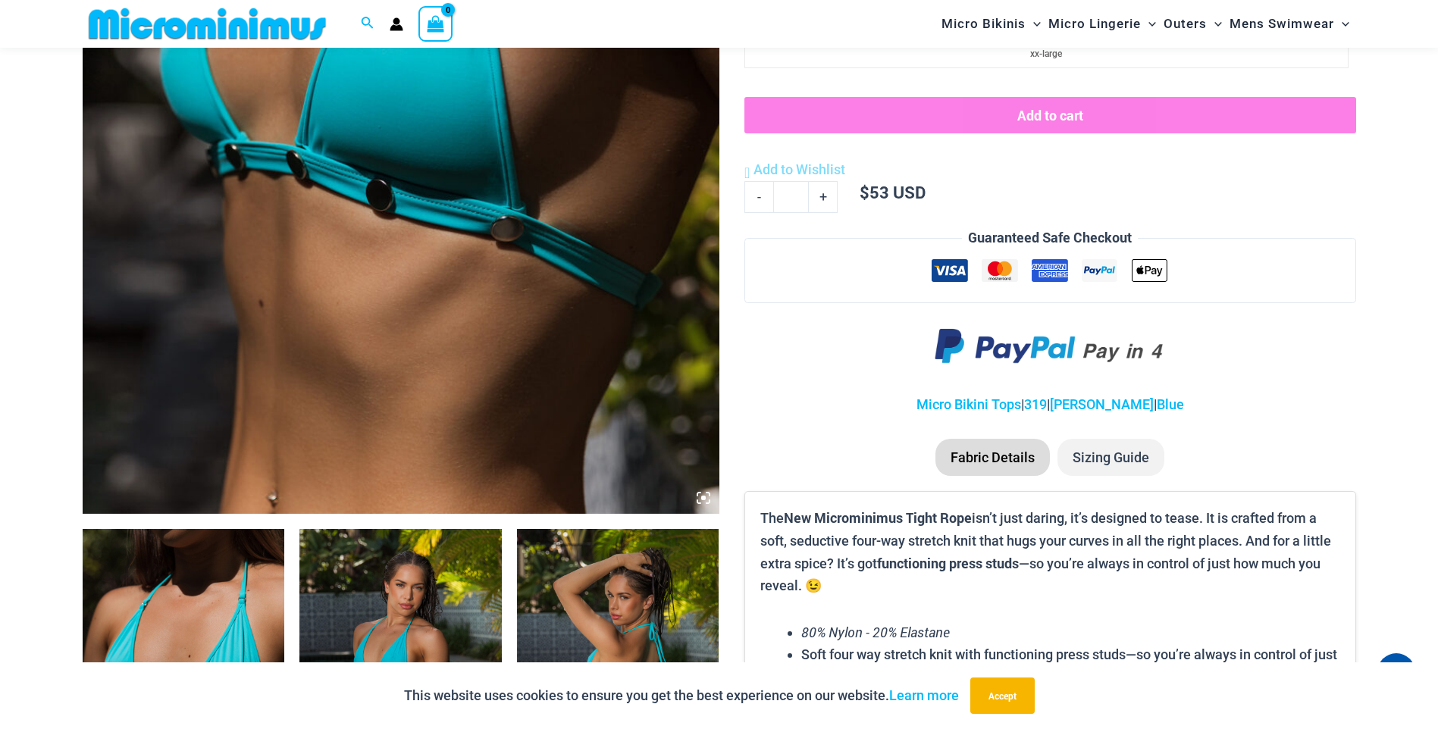
scroll to position [34, 0]
